Goal: Information Seeking & Learning: Learn about a topic

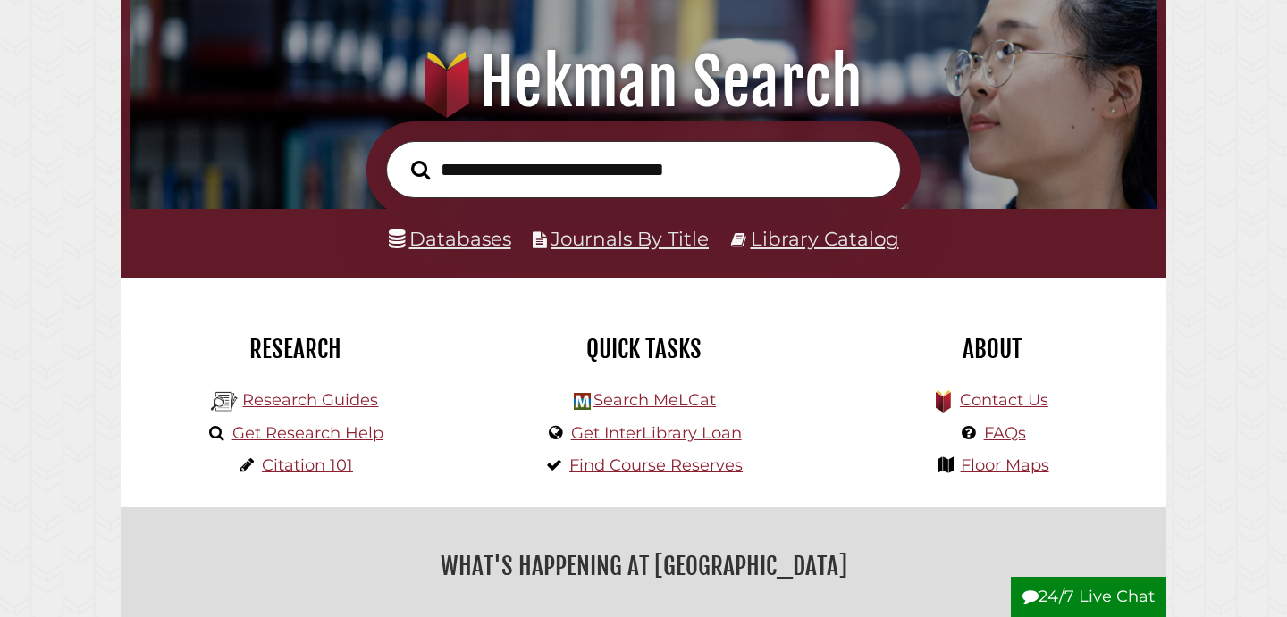
scroll to position [192, 0]
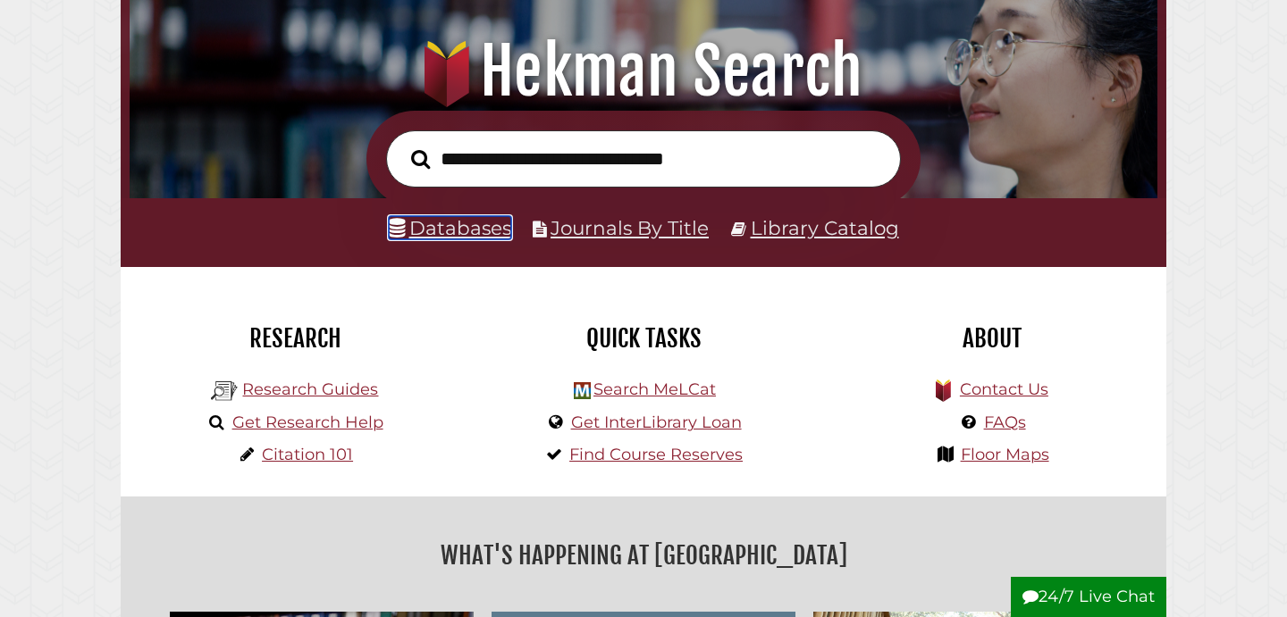
click at [442, 235] on link "Databases" at bounding box center [450, 227] width 122 height 23
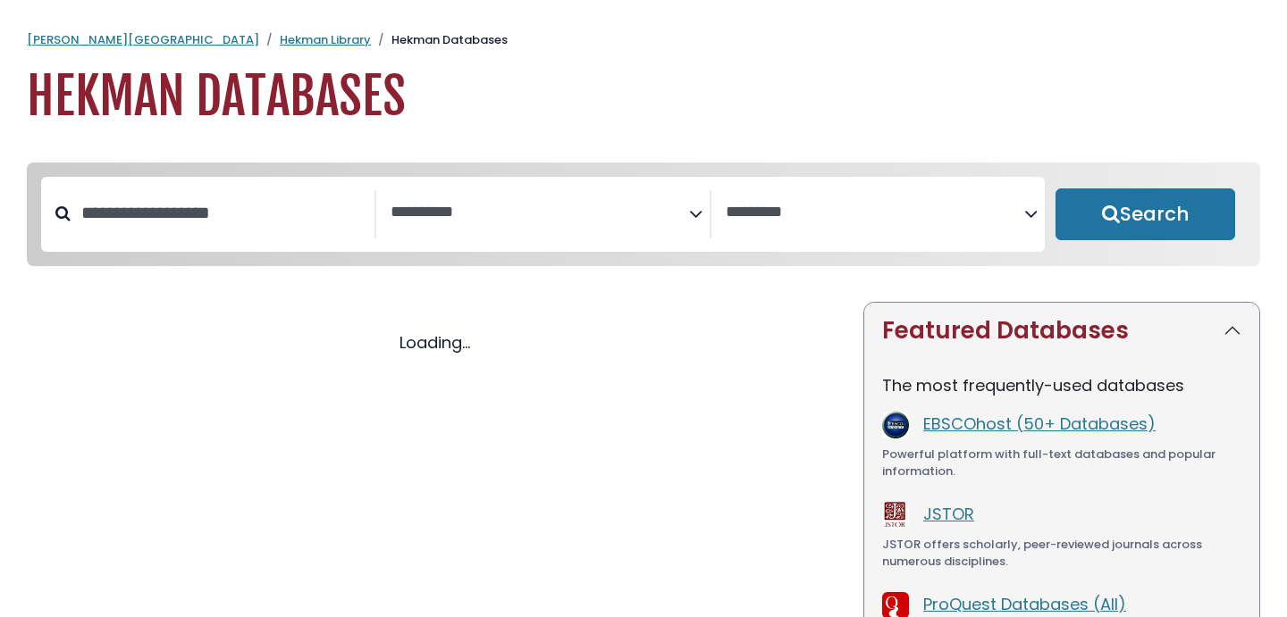
select select "Database Subject Filter"
select select "Database Vendors Filter"
select select "Database Subject Filter"
select select "Database Vendors Filter"
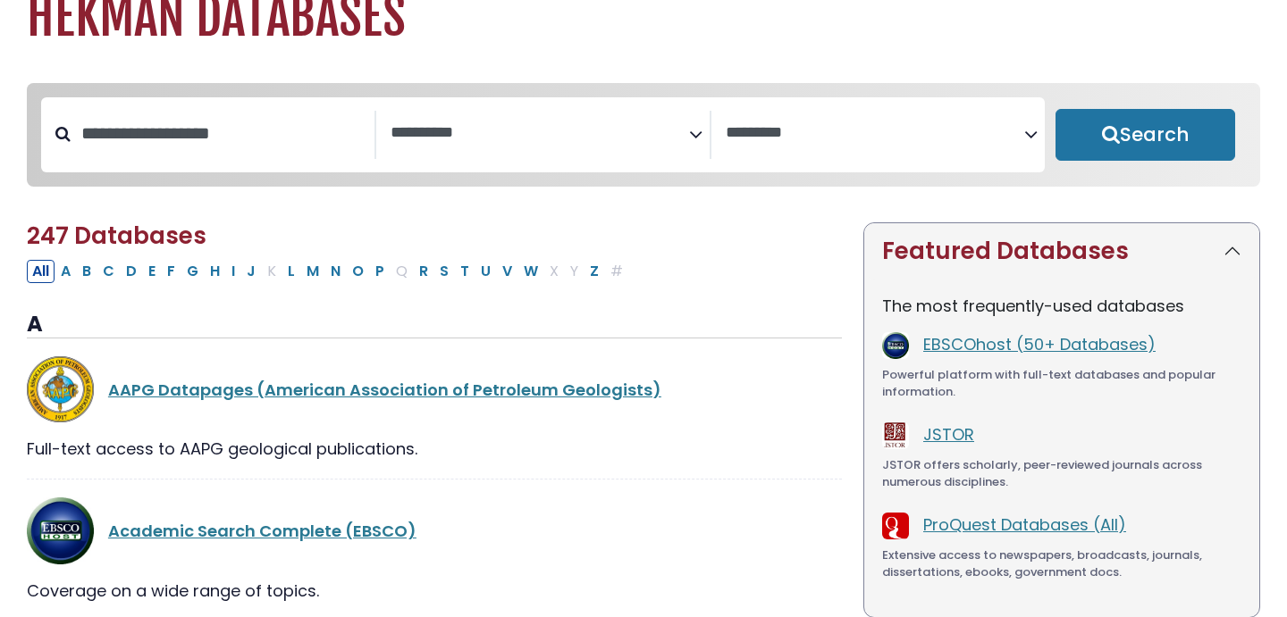
scroll to position [150, 0]
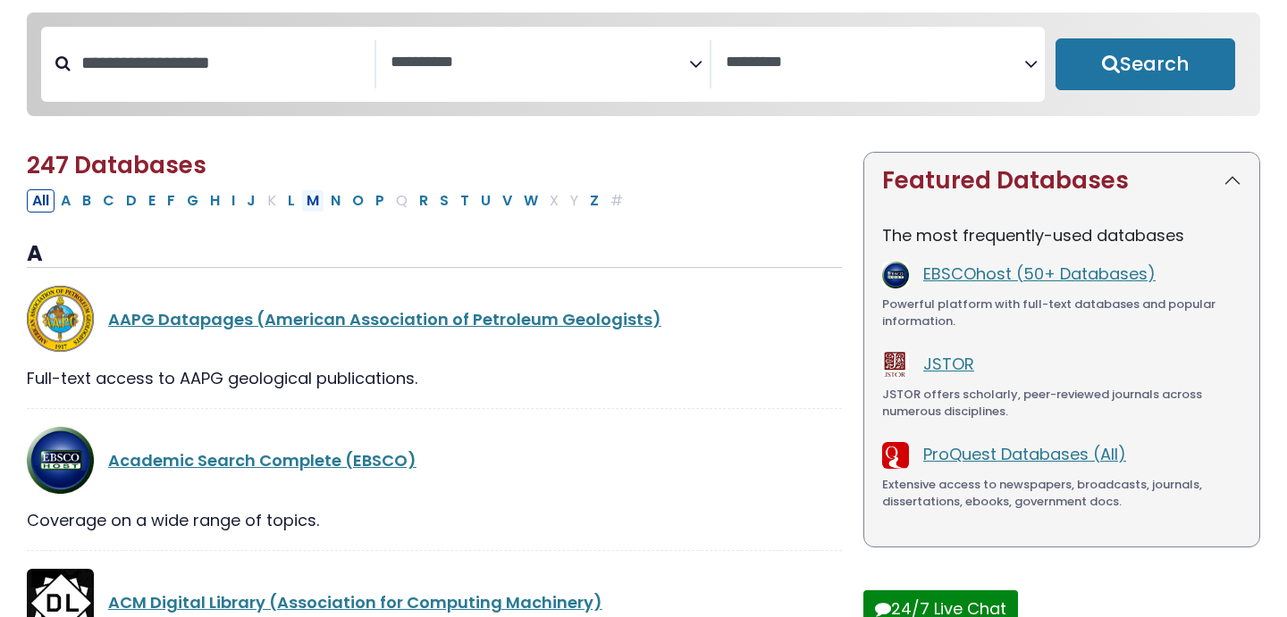
click at [306, 206] on button "M" at bounding box center [312, 200] width 23 height 23
select select "Database Subject Filter"
select select "Database Vendors Filter"
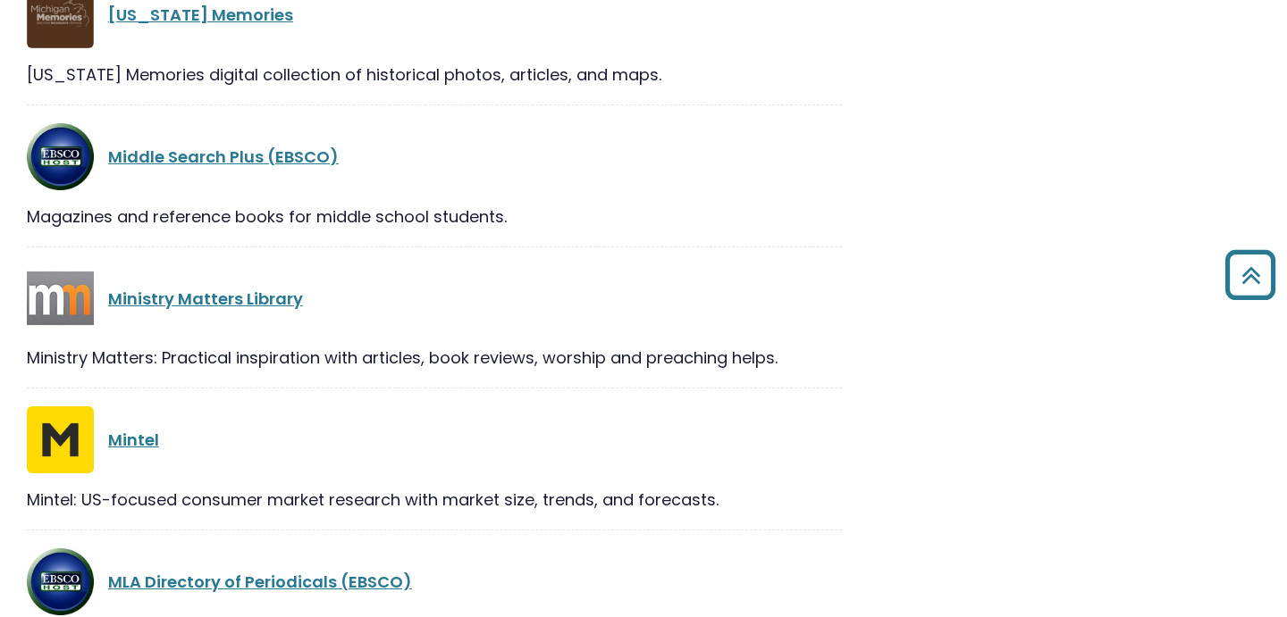
scroll to position [1307, 0]
click at [139, 437] on link "Mintel" at bounding box center [133, 439] width 51 height 22
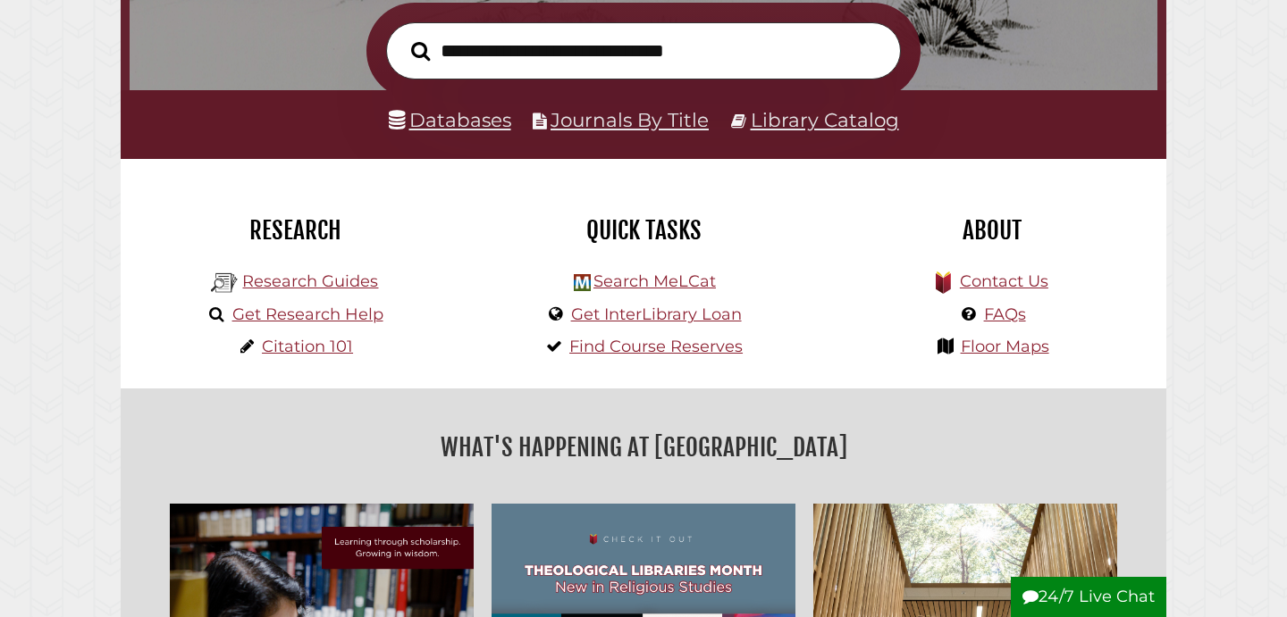
scroll to position [309, 0]
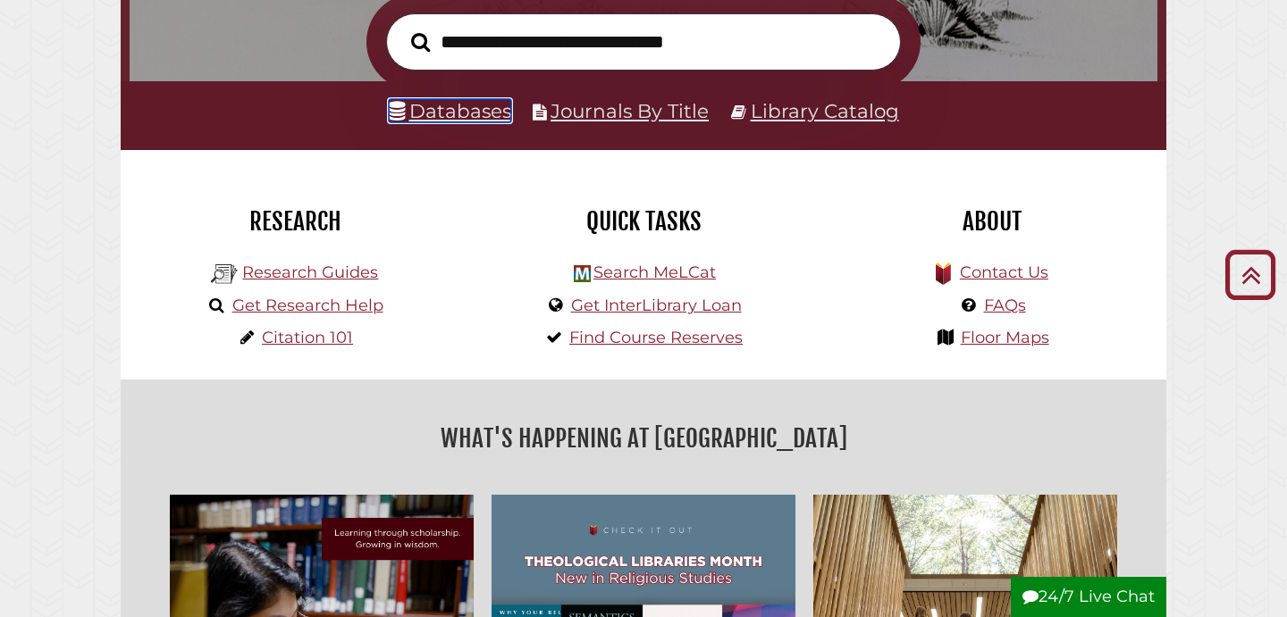
click at [449, 119] on link "Databases" at bounding box center [450, 110] width 122 height 23
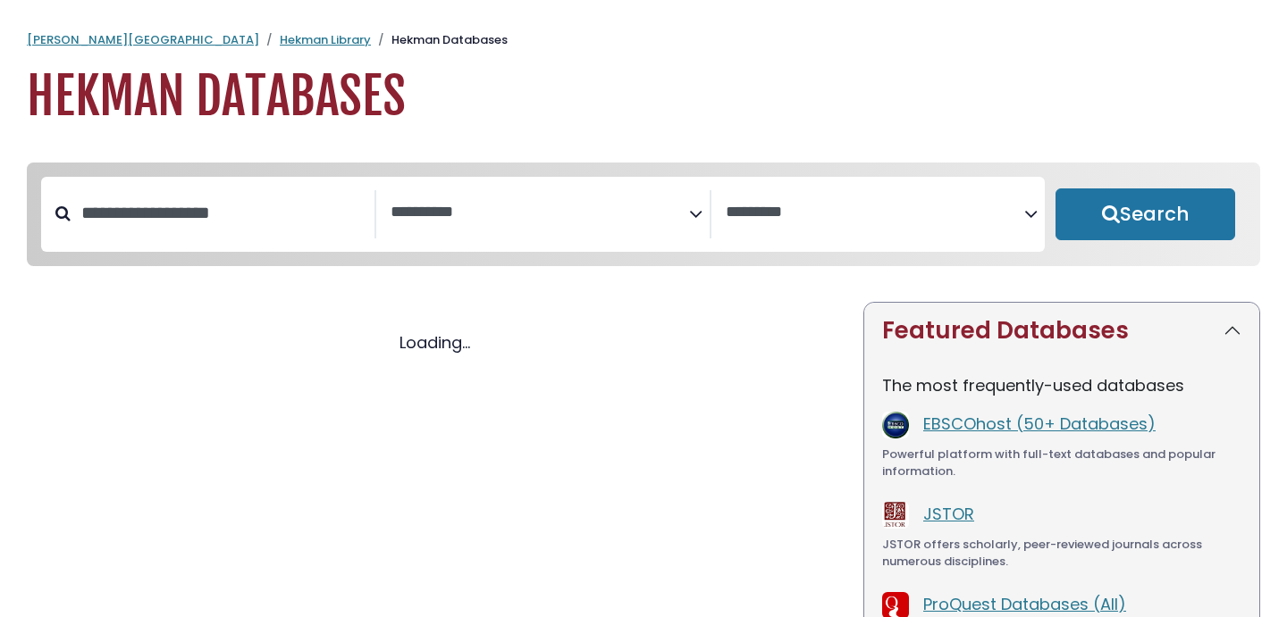
select select "Database Subject Filter"
select select "Database Vendors Filter"
select select "Database Subject Filter"
select select "Database Vendors Filter"
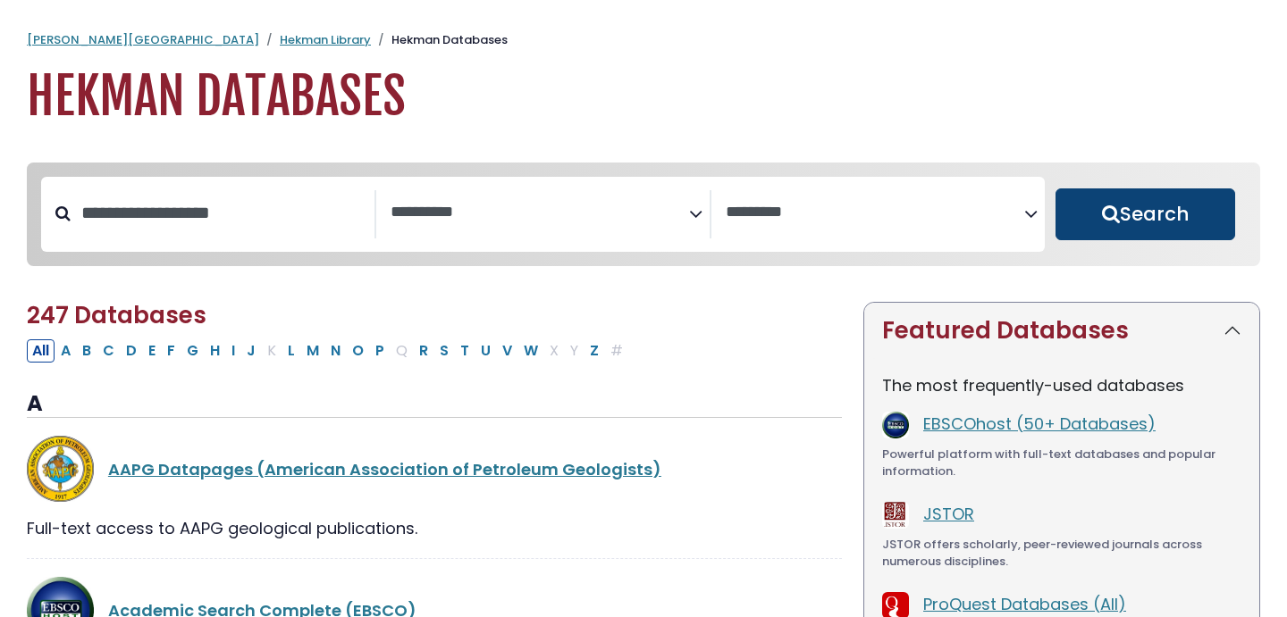
click at [1172, 223] on button "Search" at bounding box center [1145, 215] width 180 height 52
select select "Database Subject Filter"
select select "Database Vendors Filter"
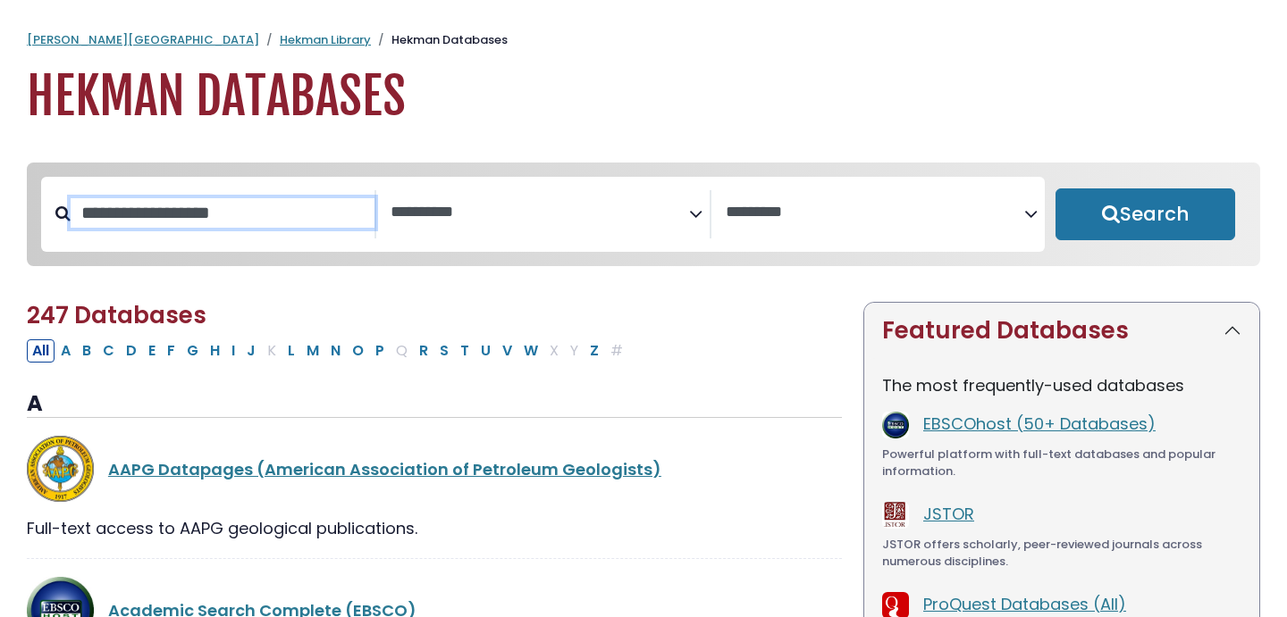
click at [112, 225] on input "Search database by title or keyword" at bounding box center [223, 212] width 304 height 29
select select "Database Subject Filter"
select select "Database Vendors Filter"
click at [162, 49] on div "[PERSON_NAME] University Hekman Library Hekman Databases Hekman Databases" at bounding box center [643, 79] width 1287 height 96
click at [280, 33] on link "Hekman Library" at bounding box center [325, 39] width 91 height 17
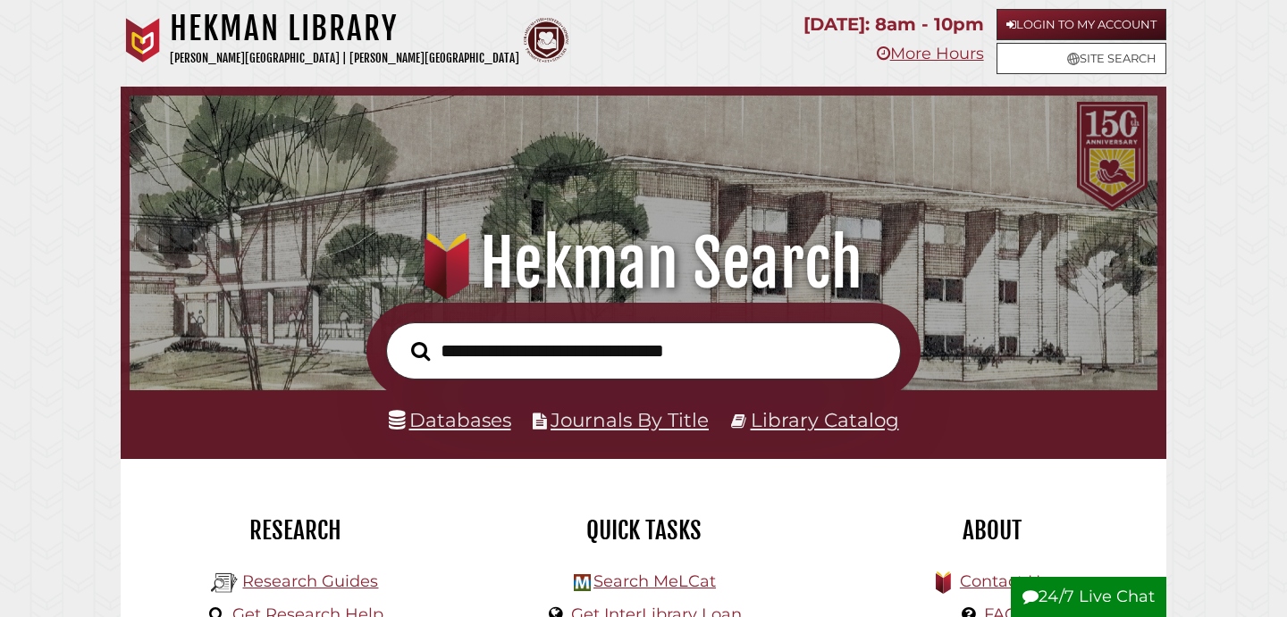
scroll to position [340, 1019]
type input "**********"
click at [402, 337] on button "Search" at bounding box center [420, 351] width 37 height 29
